Goal: Task Accomplishment & Management: Manage account settings

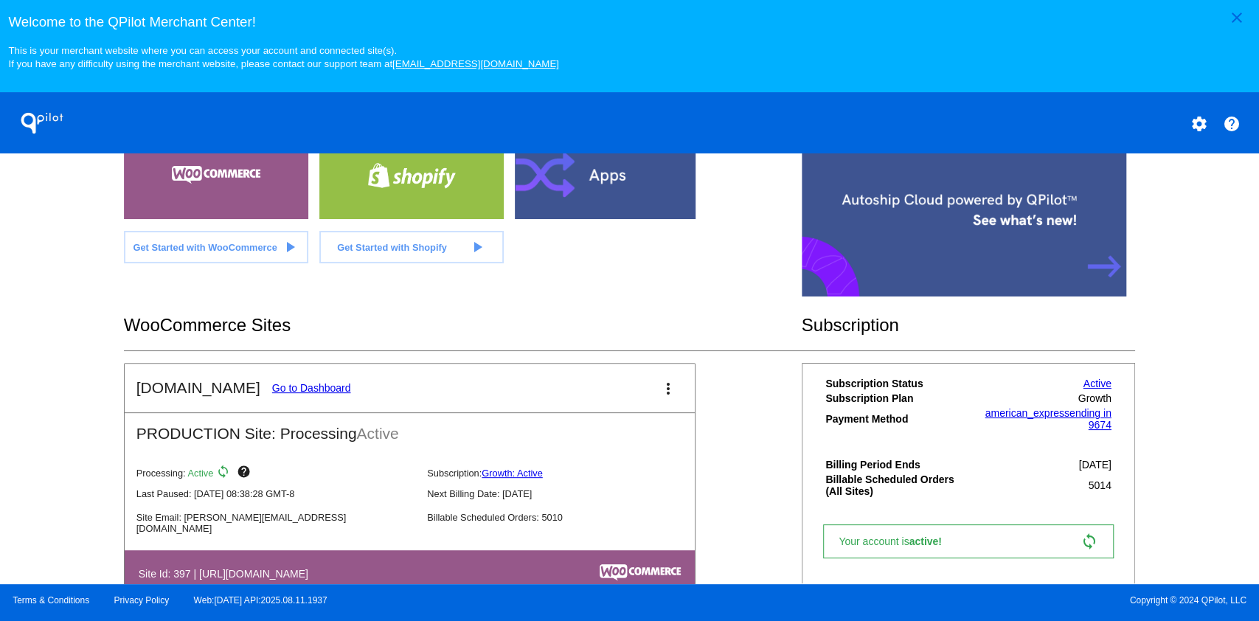
scroll to position [491, 0]
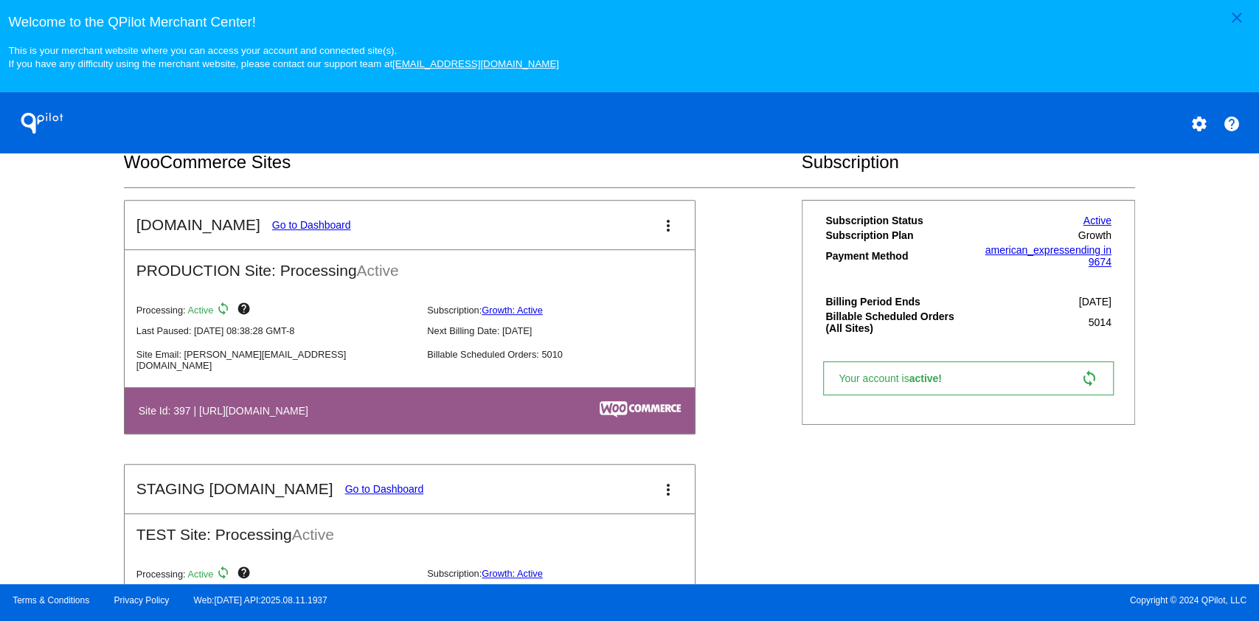
click at [313, 231] on link "Go to Dashboard" at bounding box center [311, 225] width 79 height 12
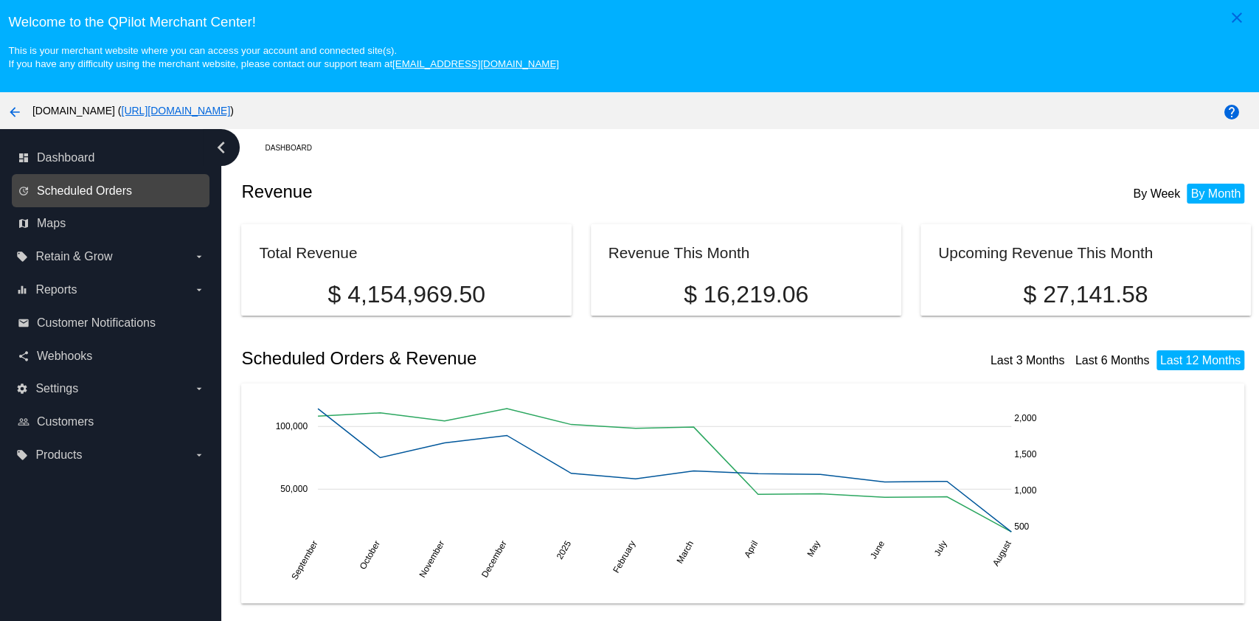
click at [103, 187] on span "Scheduled Orders" at bounding box center [84, 190] width 95 height 13
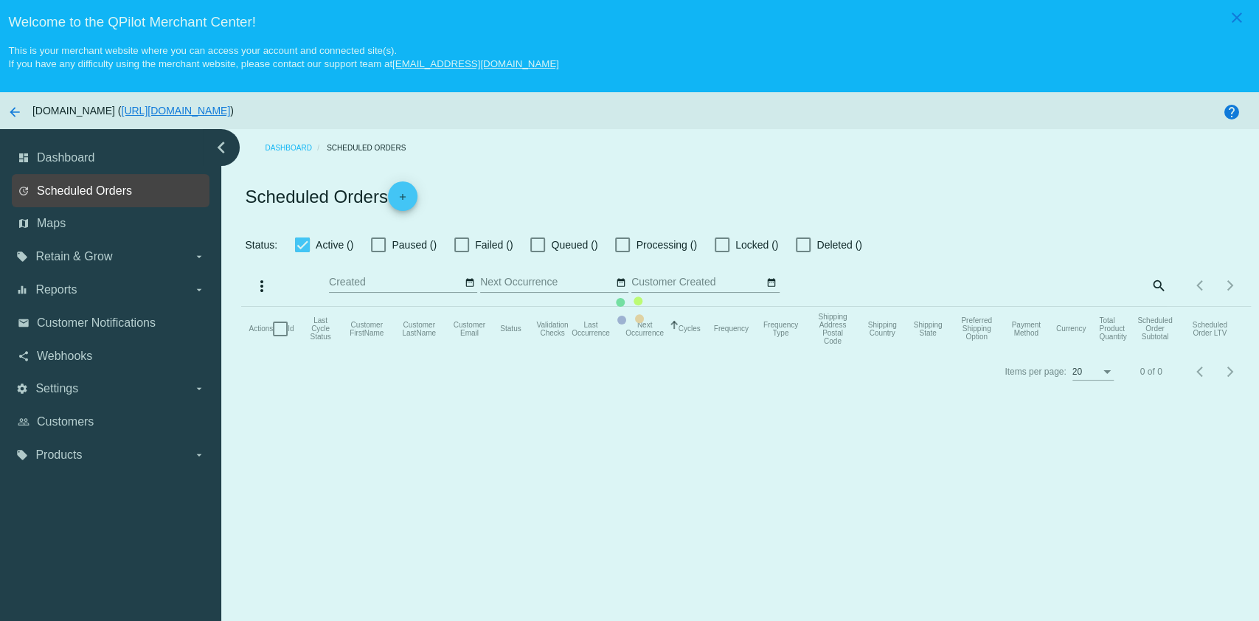
checkbox input "true"
